Goal: Find specific fact: Find specific page/section

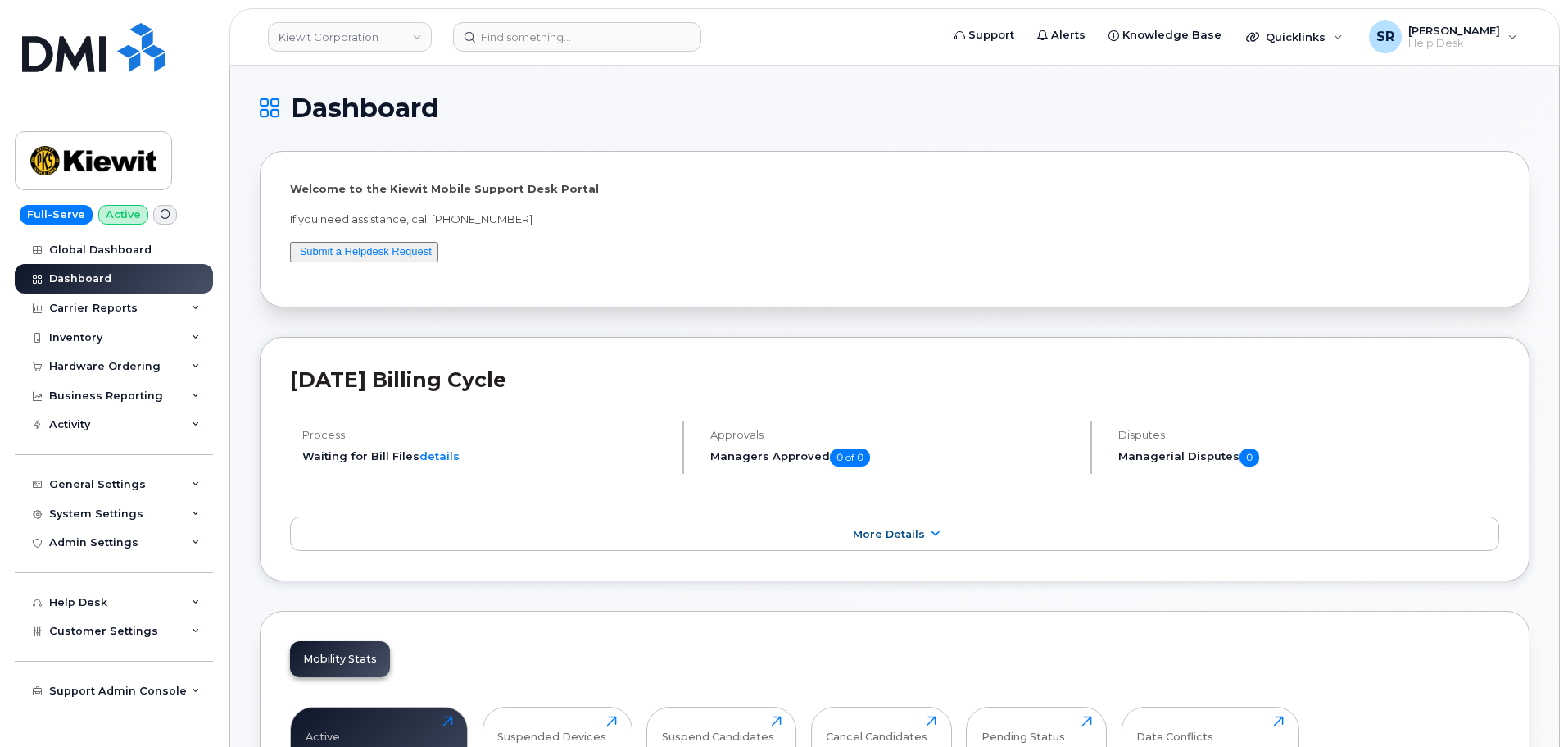
scroll to position [8, 0]
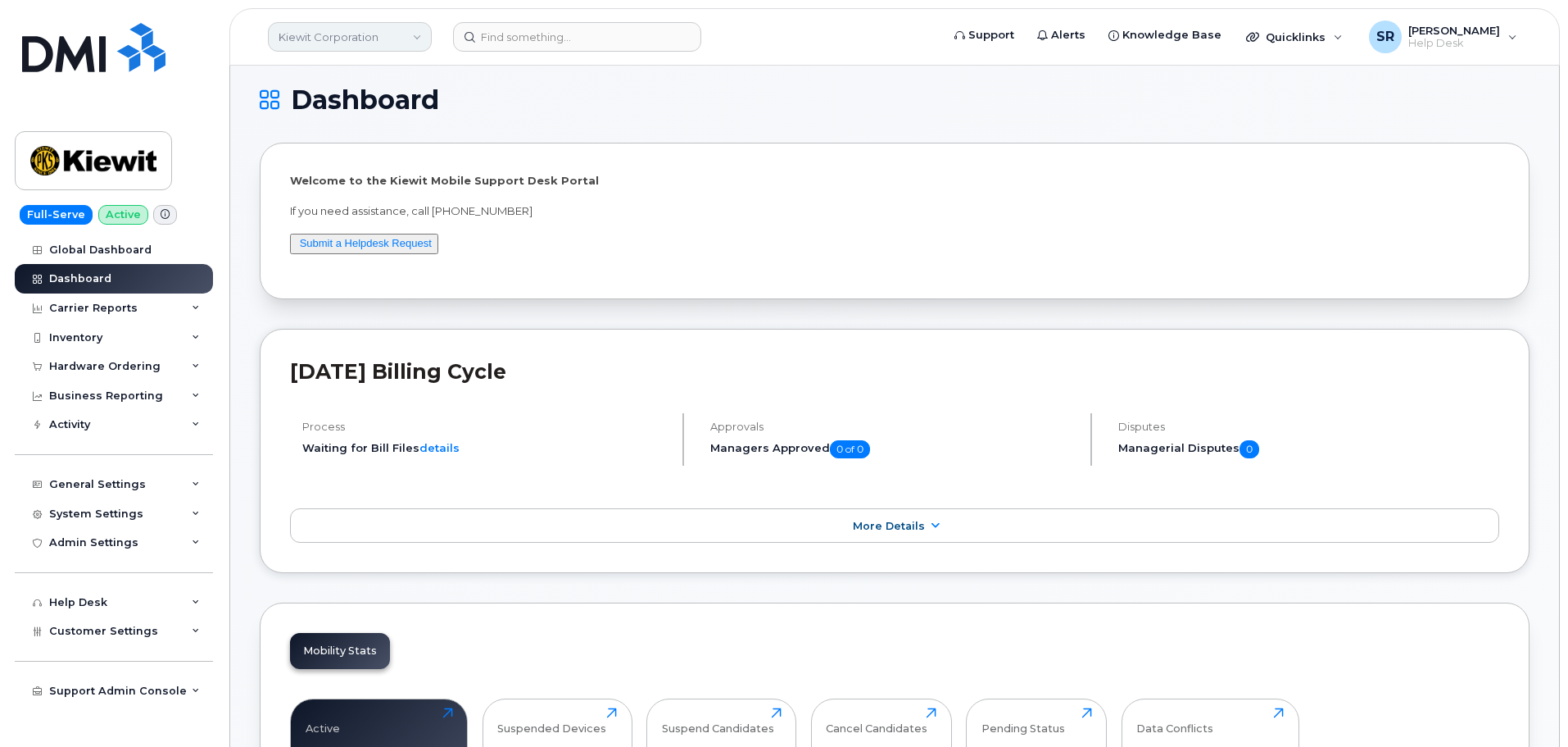
click at [351, 29] on link "Kiewit Corporation" at bounding box center [350, 37] width 164 height 30
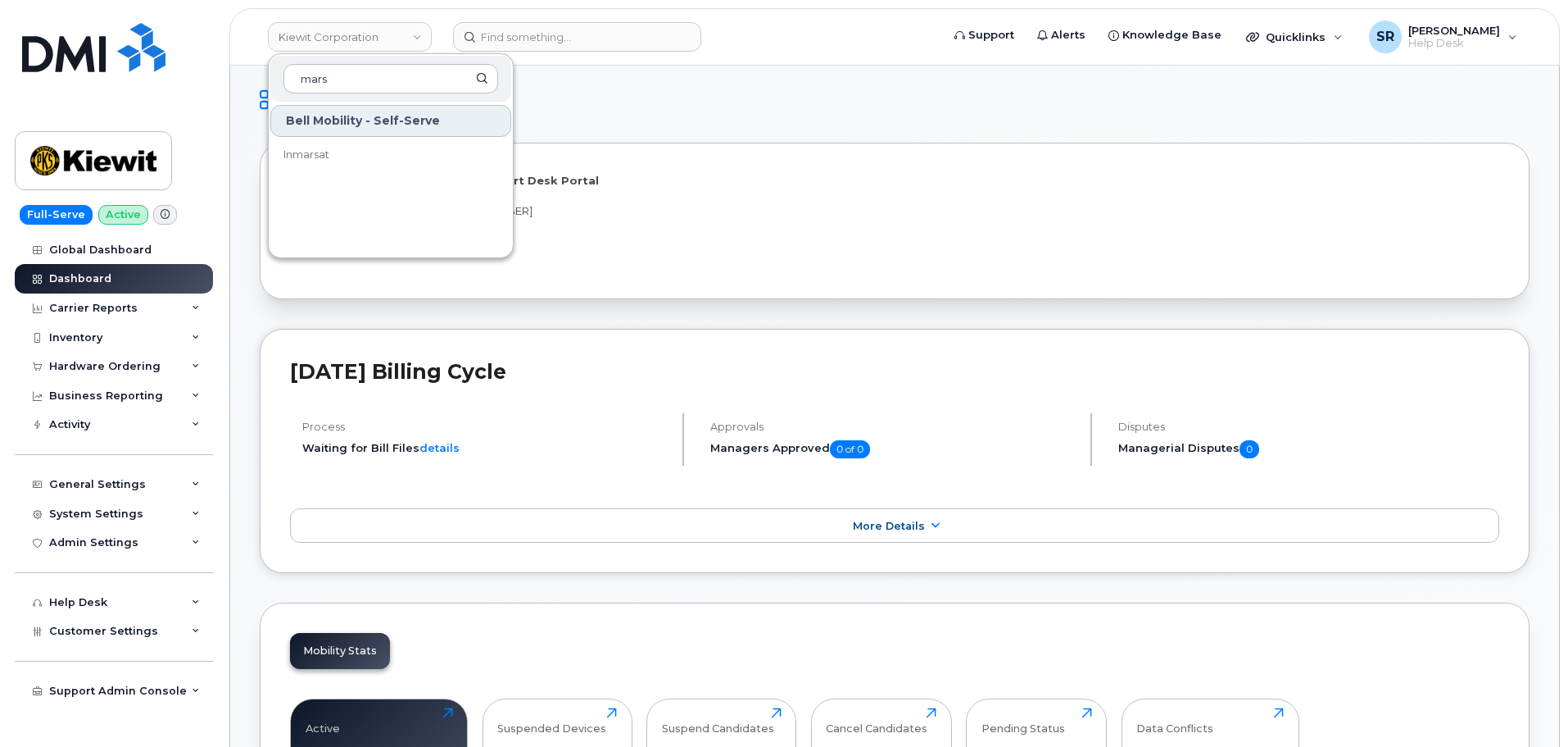
type input "mars"
click at [617, 110] on h1 "Dashboard" at bounding box center [890, 100] width 1261 height 26
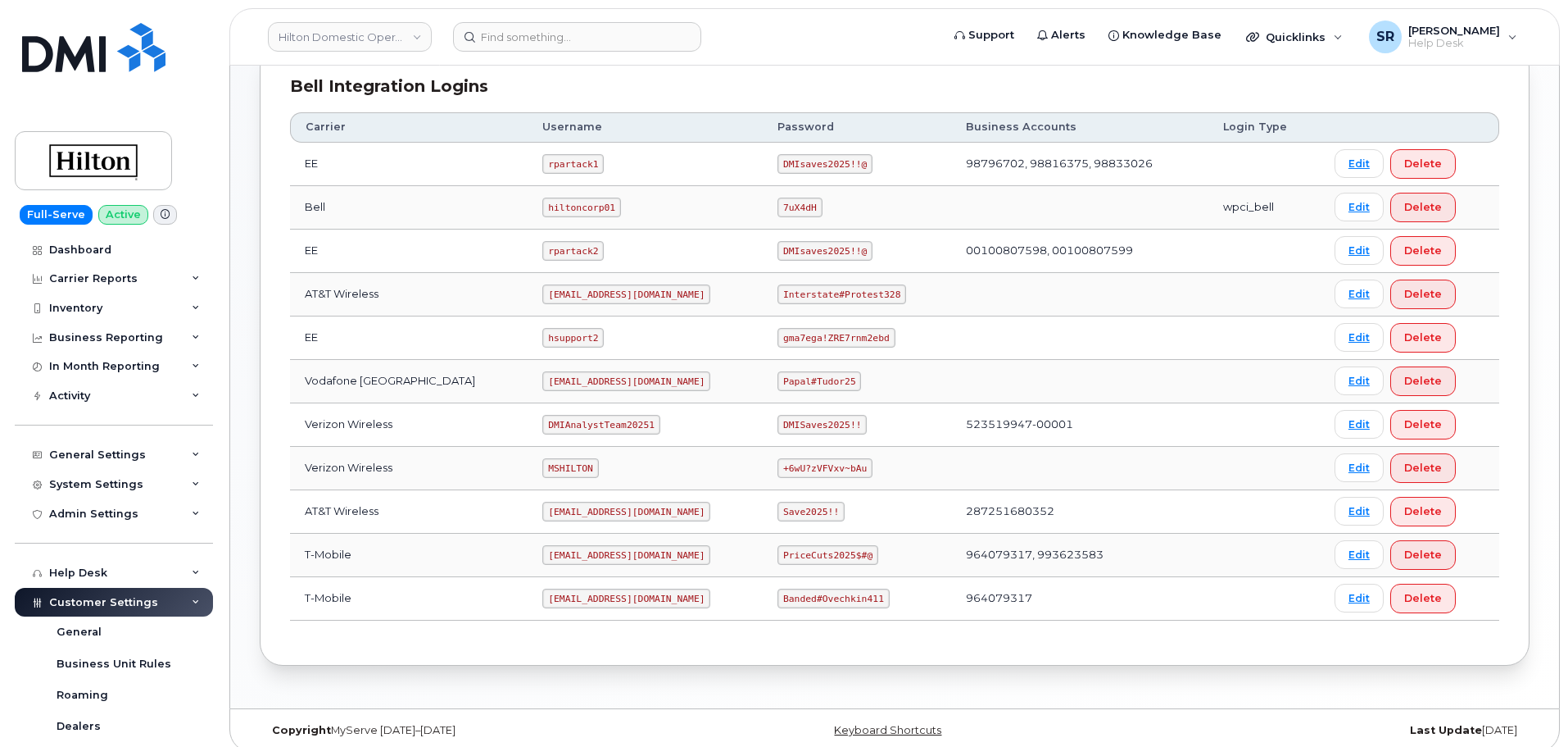
scroll to position [410, 0]
click at [603, 294] on code "[EMAIL_ADDRESS][DOMAIN_NAME]" at bounding box center [626, 293] width 168 height 20
copy code "[EMAIL_ADDRESS][DOMAIN_NAME]"
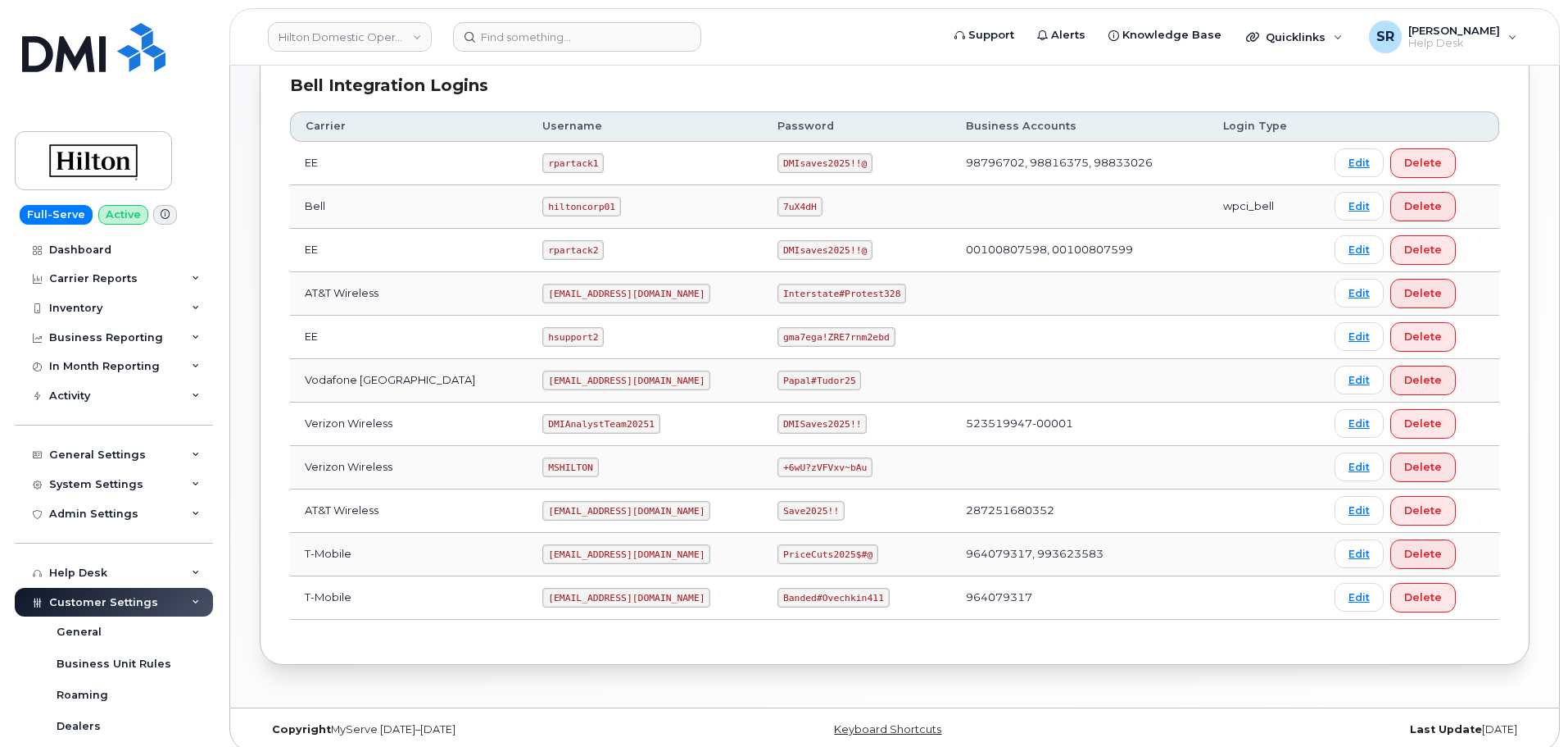
click at [829, 296] on code "Interstate#Protest328" at bounding box center [842, 293] width 129 height 20
copy code "Interstate#Protest328"
click at [992, 288] on td at bounding box center [1079, 294] width 257 height 44
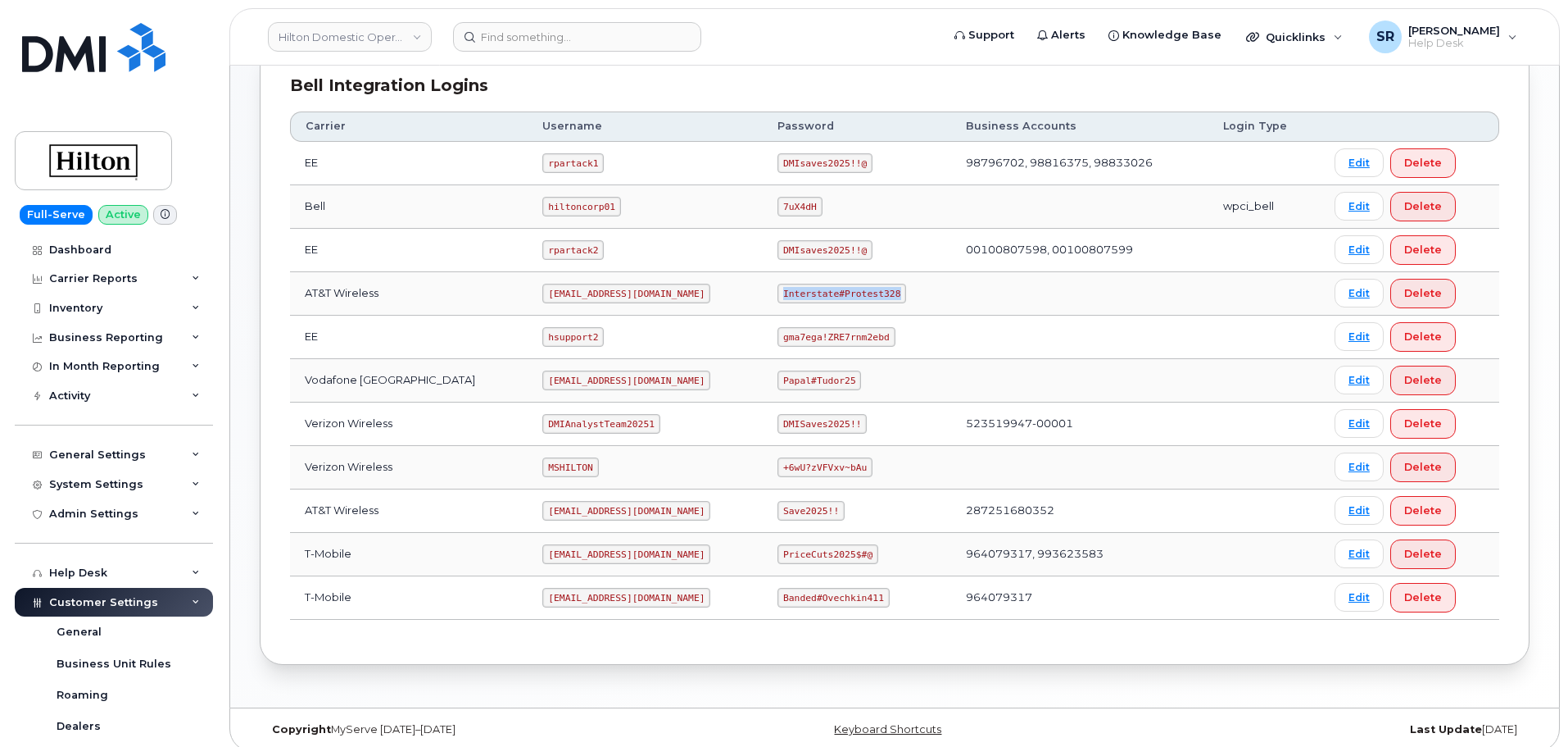
click at [872, 287] on code "Interstate#Protest328" at bounding box center [842, 293] width 129 height 20
click at [643, 509] on code "ms-invoiceprocessing@dminc.com" at bounding box center [626, 511] width 168 height 20
copy code "ms-invoiceprocessing@dminc.com"
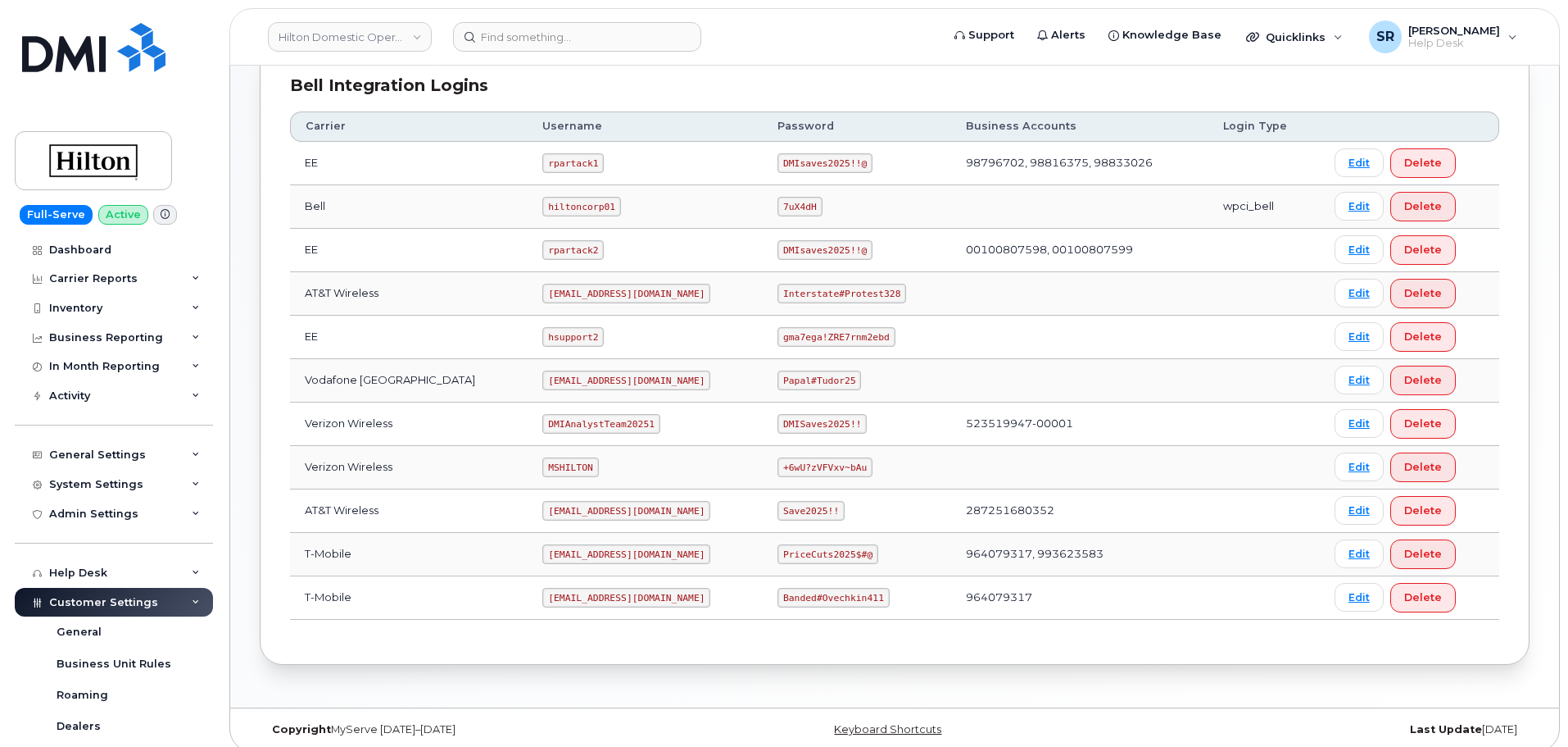
click at [781, 502] on code "Save2025!!" at bounding box center [811, 511] width 67 height 20
click at [784, 513] on code "Save2025!!" at bounding box center [811, 511] width 67 height 20
copy code "Save2025!!"
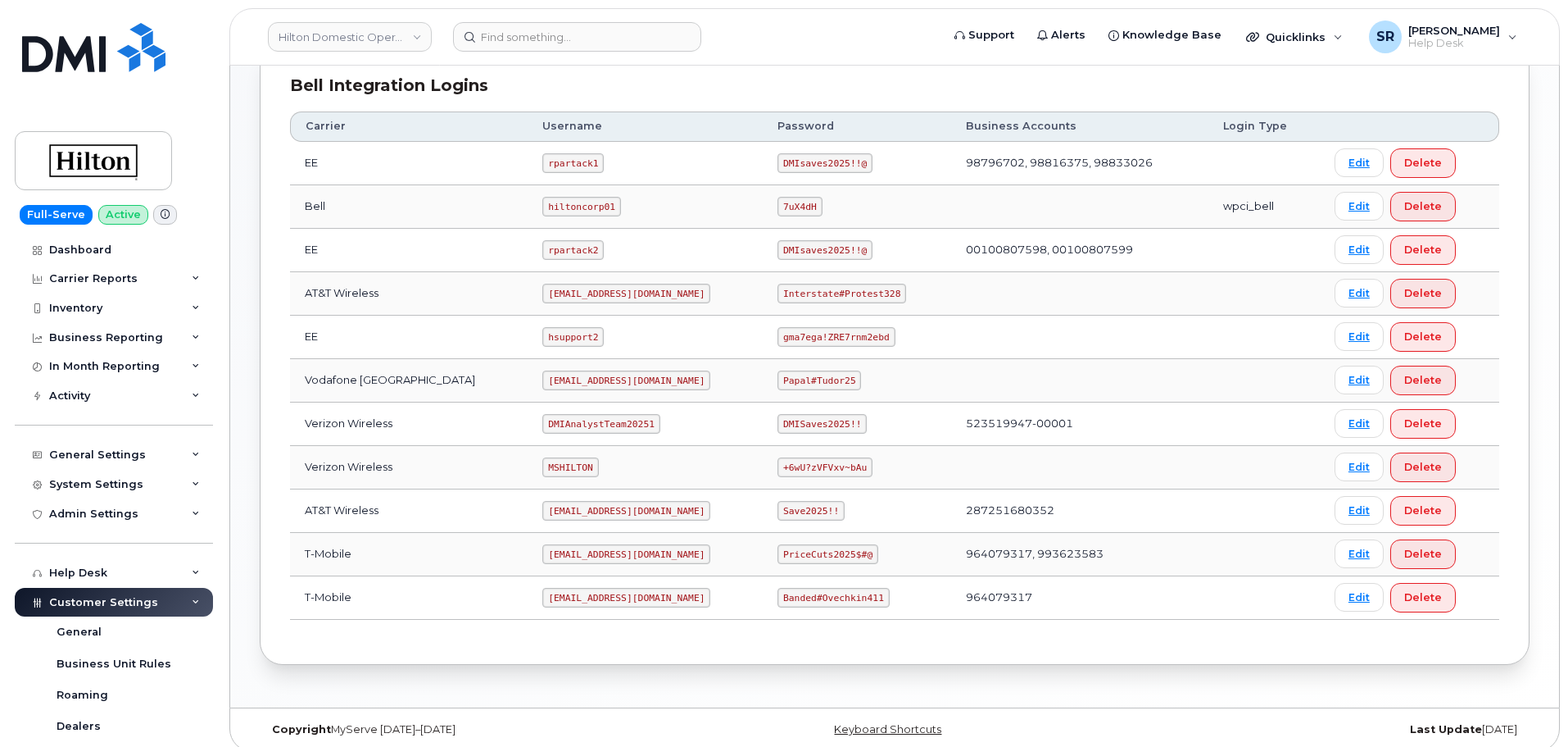
click at [579, 296] on code "ms-hilton@dminc.com" at bounding box center [626, 293] width 168 height 20
copy code "ms-hilton@dminc.com"
click at [607, 285] on code "ms-hilton@dminc.com" at bounding box center [626, 293] width 168 height 20
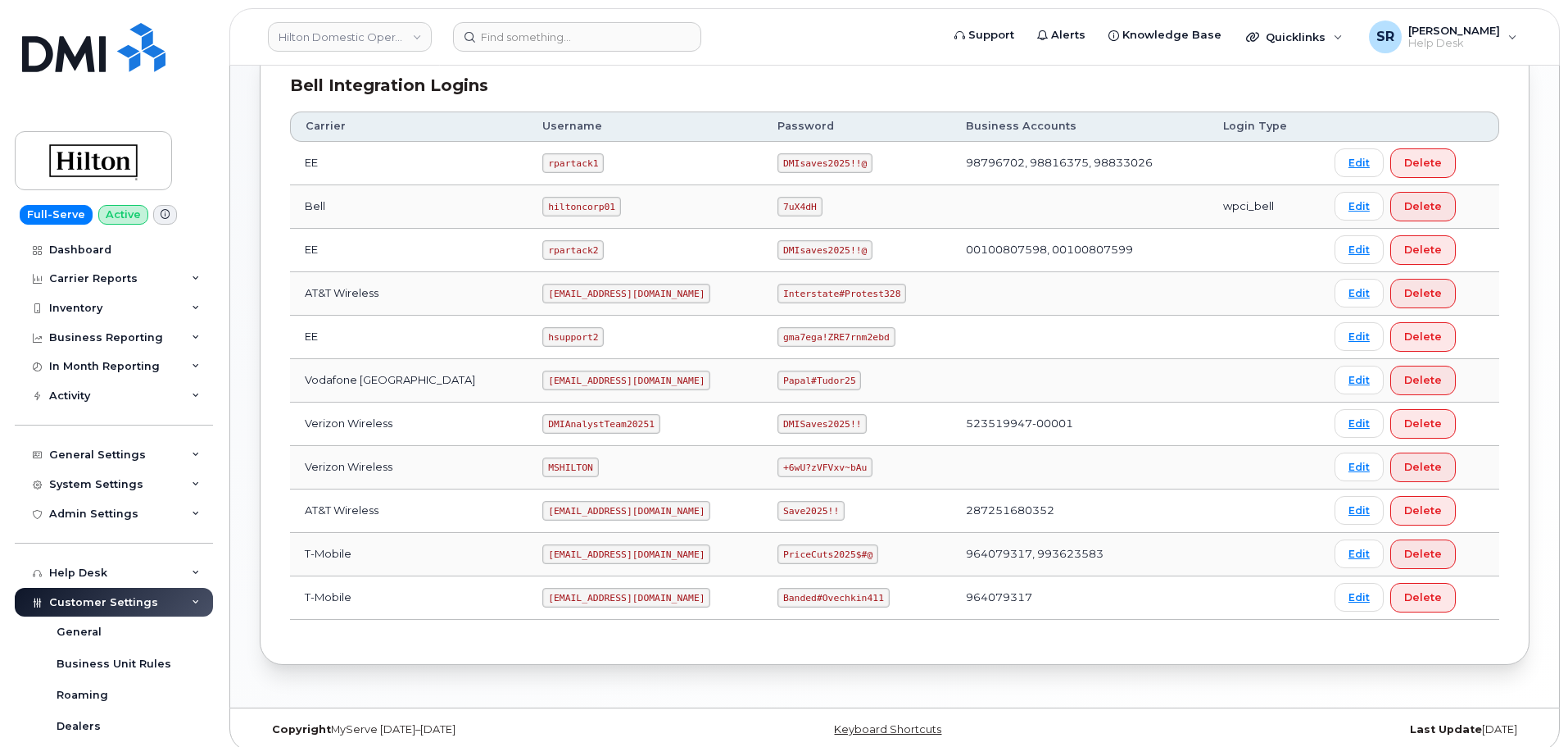
click at [605, 289] on code "ms-hilton@dminc.com" at bounding box center [626, 293] width 168 height 20
copy code "ms-hilton@dminc.com"
click at [818, 295] on code "Interstate#Protest328" at bounding box center [842, 293] width 129 height 20
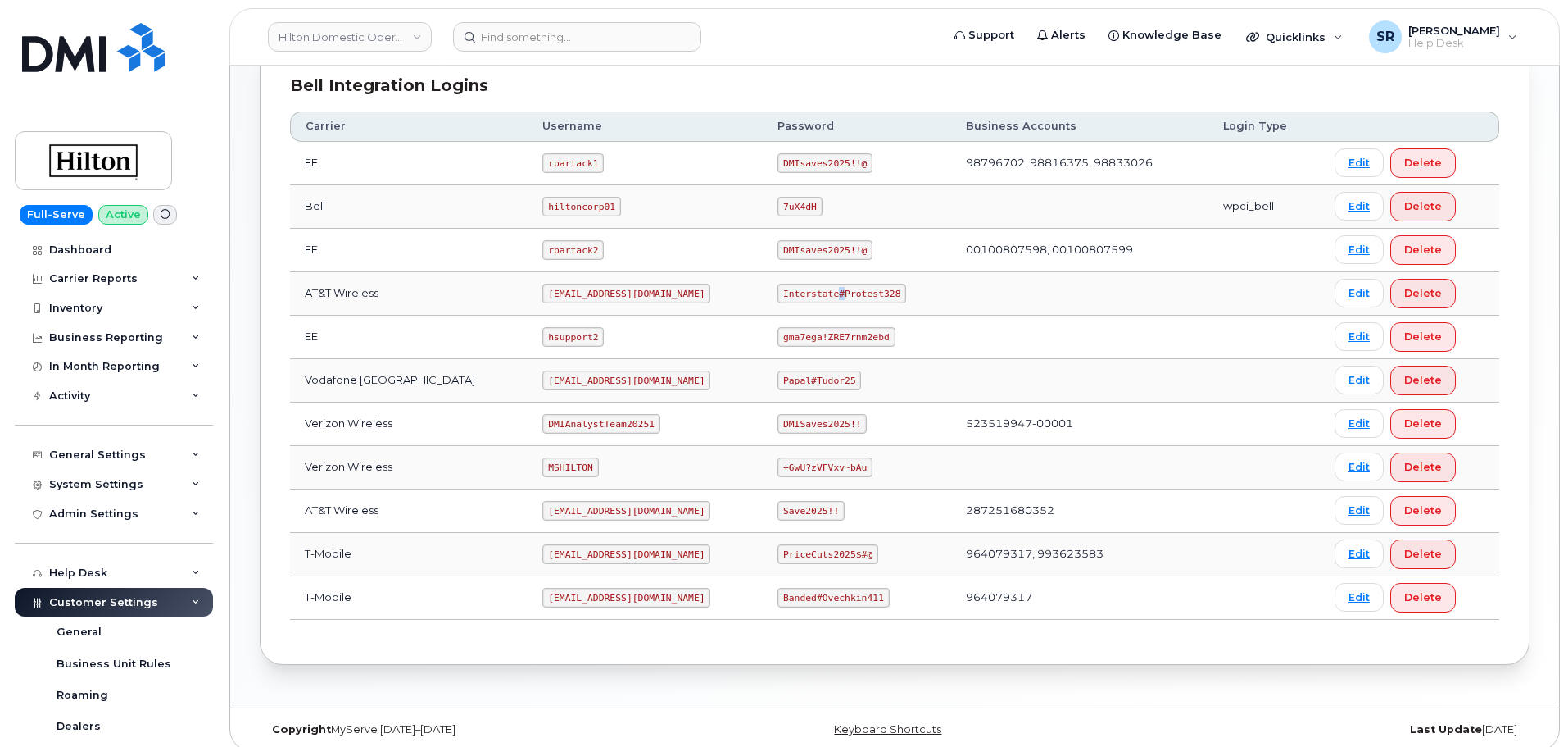
click at [818, 295] on code "Interstate#Protest328" at bounding box center [842, 293] width 129 height 20
copy code "Interstate#Protest328"
